Goal: Transaction & Acquisition: Book appointment/travel/reservation

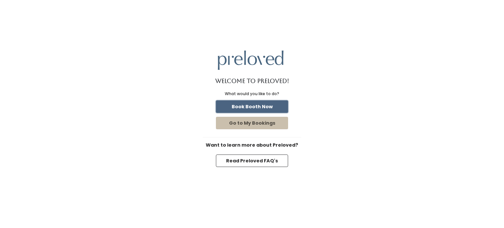
click at [259, 106] on button "Book Booth Now" at bounding box center [252, 106] width 72 height 12
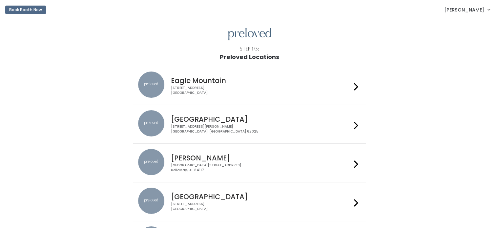
click at [211, 120] on h4 "[GEOGRAPHIC_DATA]" at bounding box center [261, 119] width 180 height 8
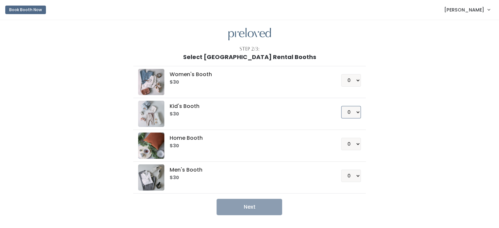
click at [357, 110] on select "0 1 2 3 4" at bounding box center [351, 112] width 20 height 12
select select "1"
click at [341, 106] on select "0 1 2 3 4" at bounding box center [351, 112] width 20 height 12
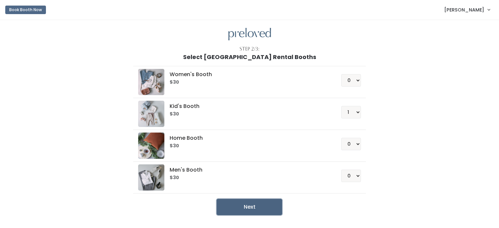
click at [248, 207] on button "Next" at bounding box center [249, 207] width 66 height 16
